Goal: Task Accomplishment & Management: Use online tool/utility

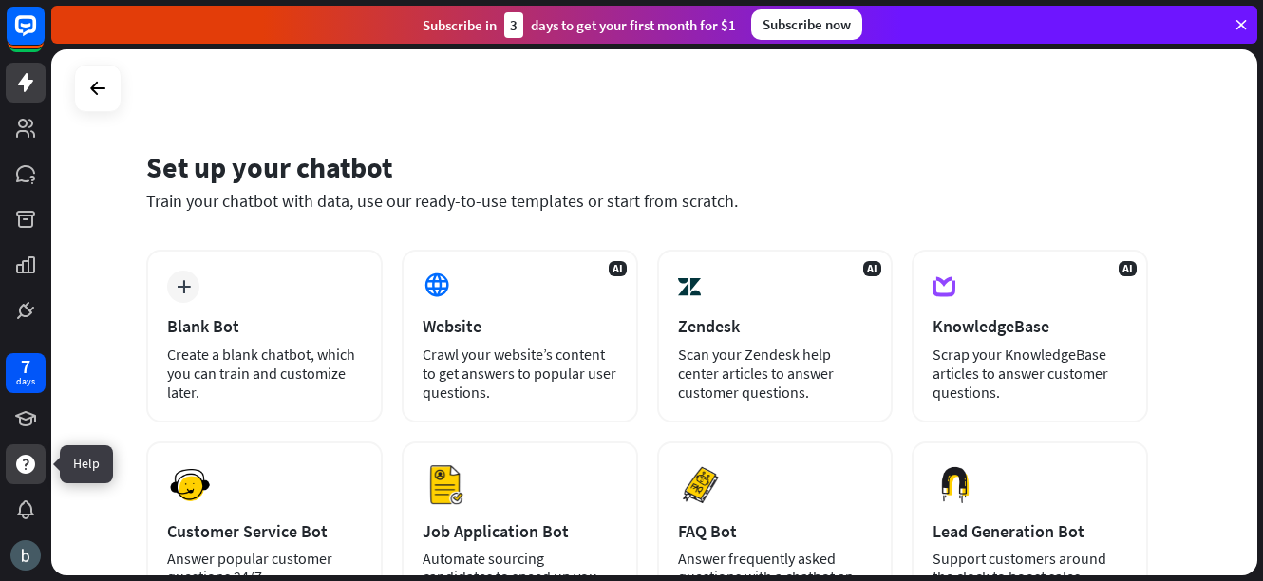
click at [19, 459] on icon at bounding box center [25, 464] width 19 height 19
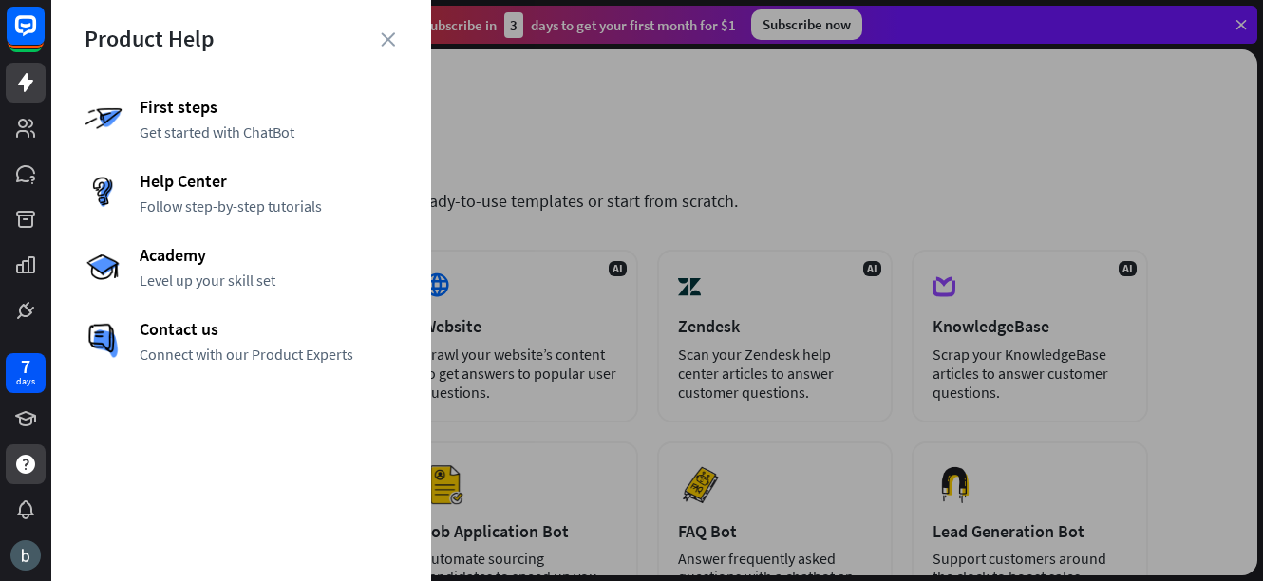
click at [593, 111] on div at bounding box center [657, 290] width 1212 height 581
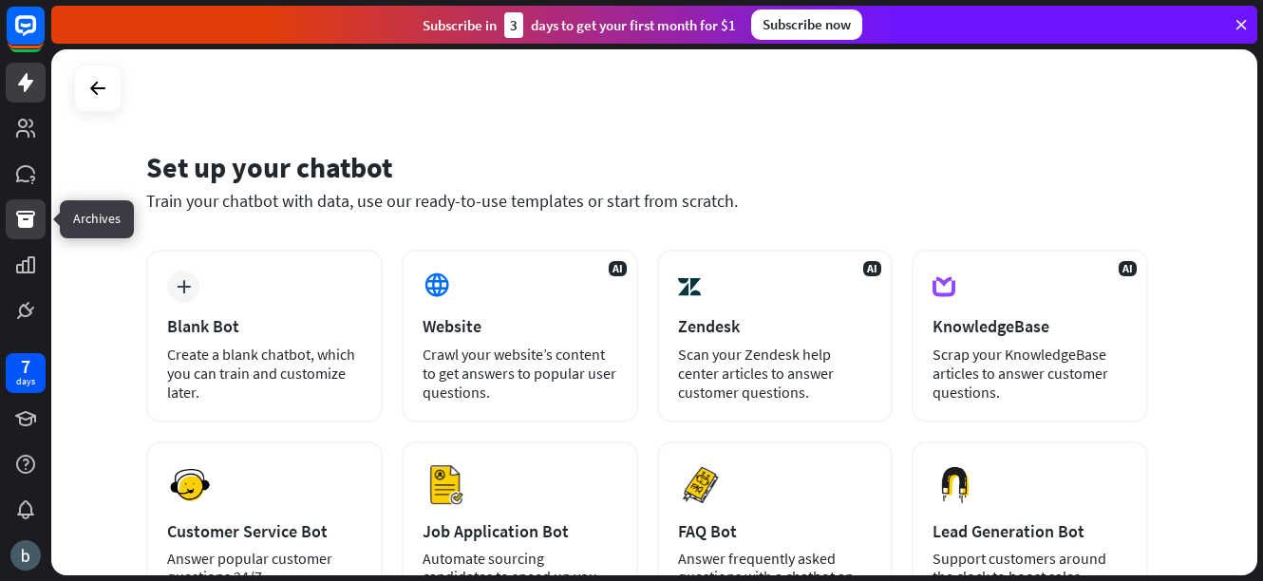
click at [30, 218] on icon at bounding box center [25, 219] width 19 height 17
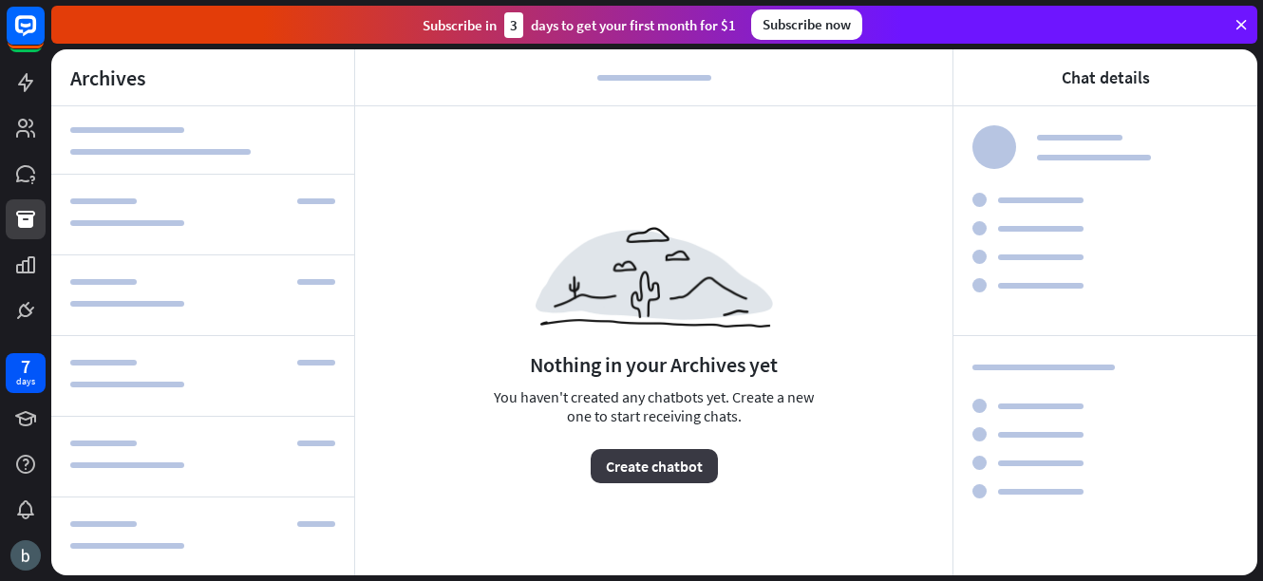
click at [647, 467] on button "Create chatbot" at bounding box center [654, 466] width 127 height 34
